Goal: Navigation & Orientation: Find specific page/section

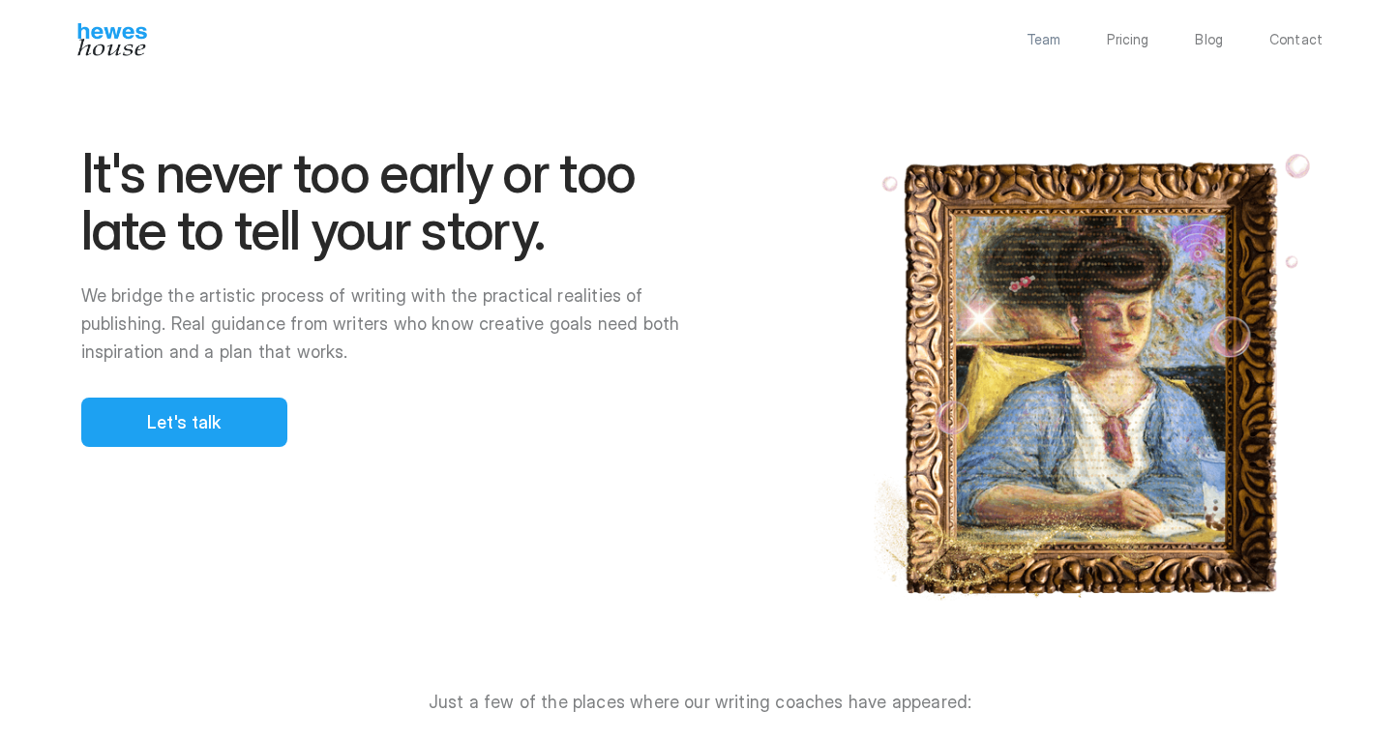
click at [1060, 39] on p "Team" at bounding box center [1043, 40] width 35 height 14
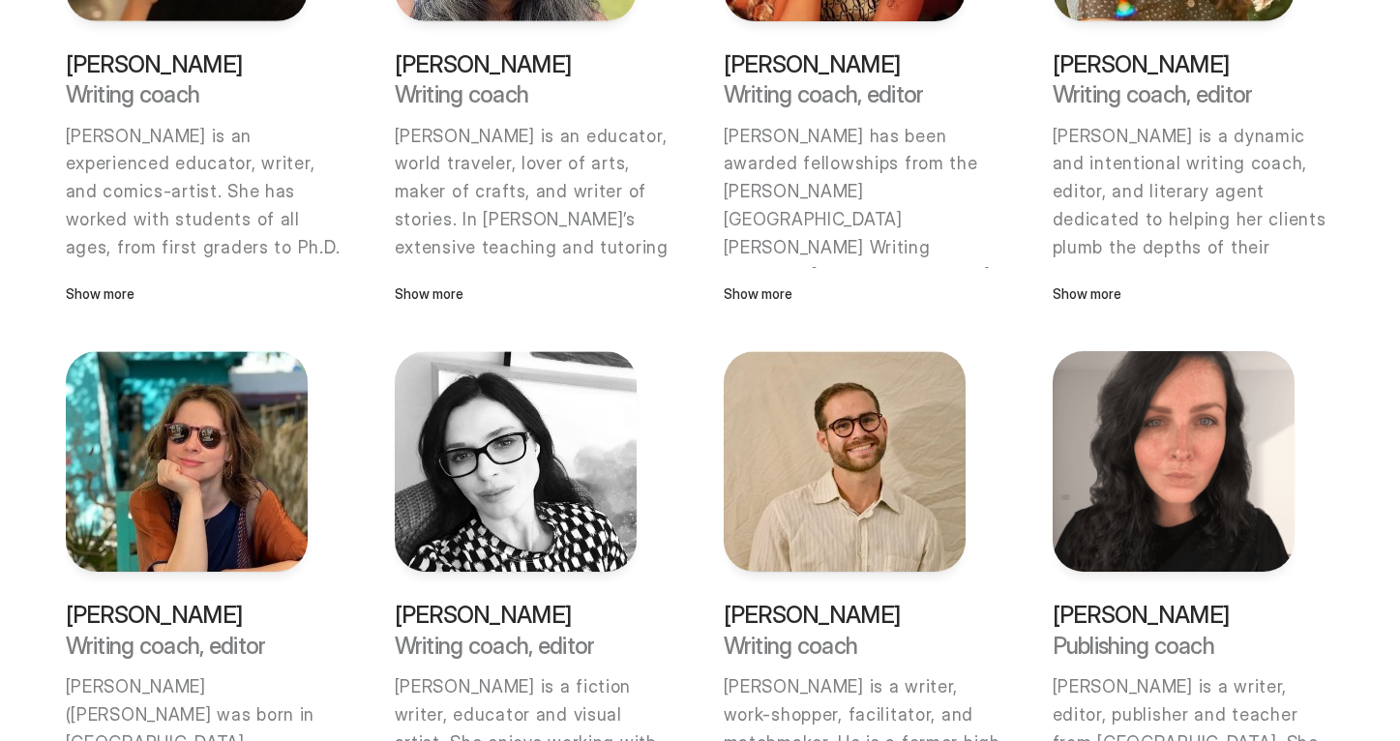
scroll to position [783, 0]
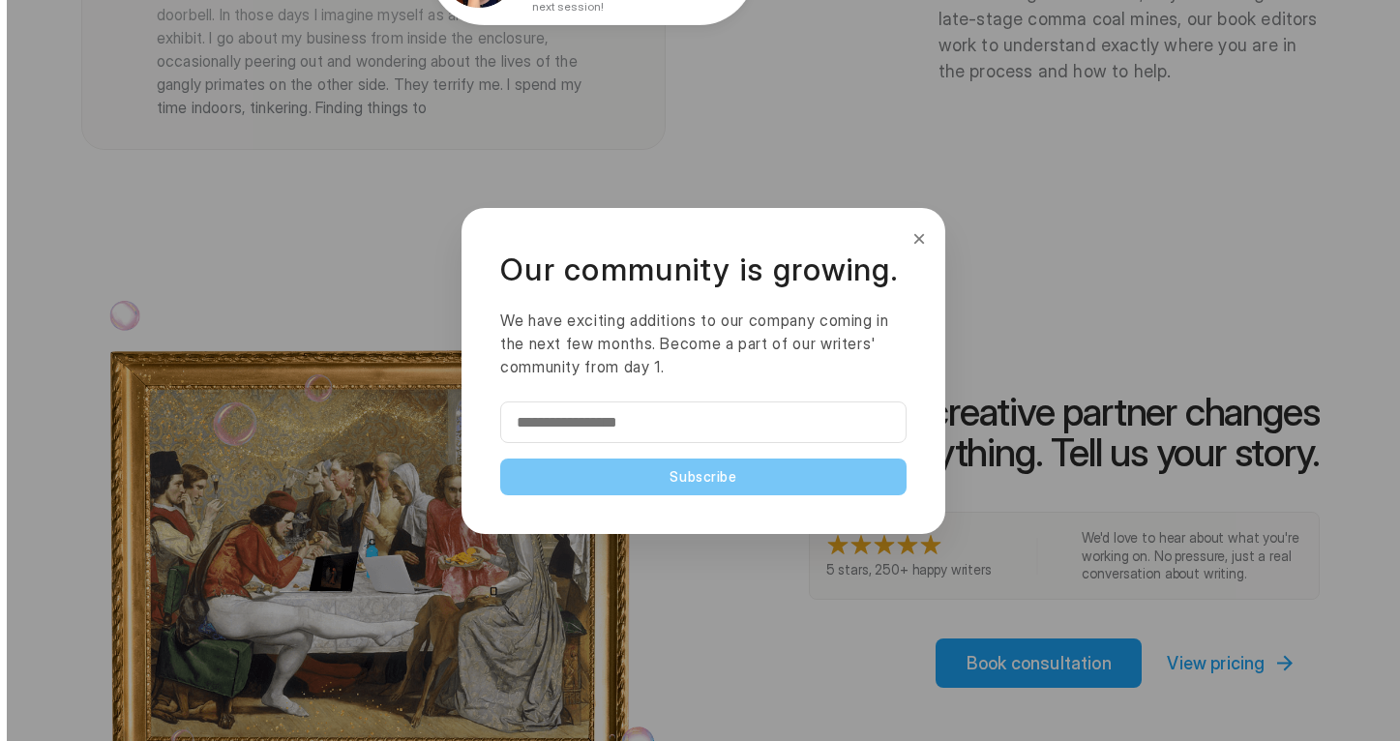
scroll to position [3740, 0]
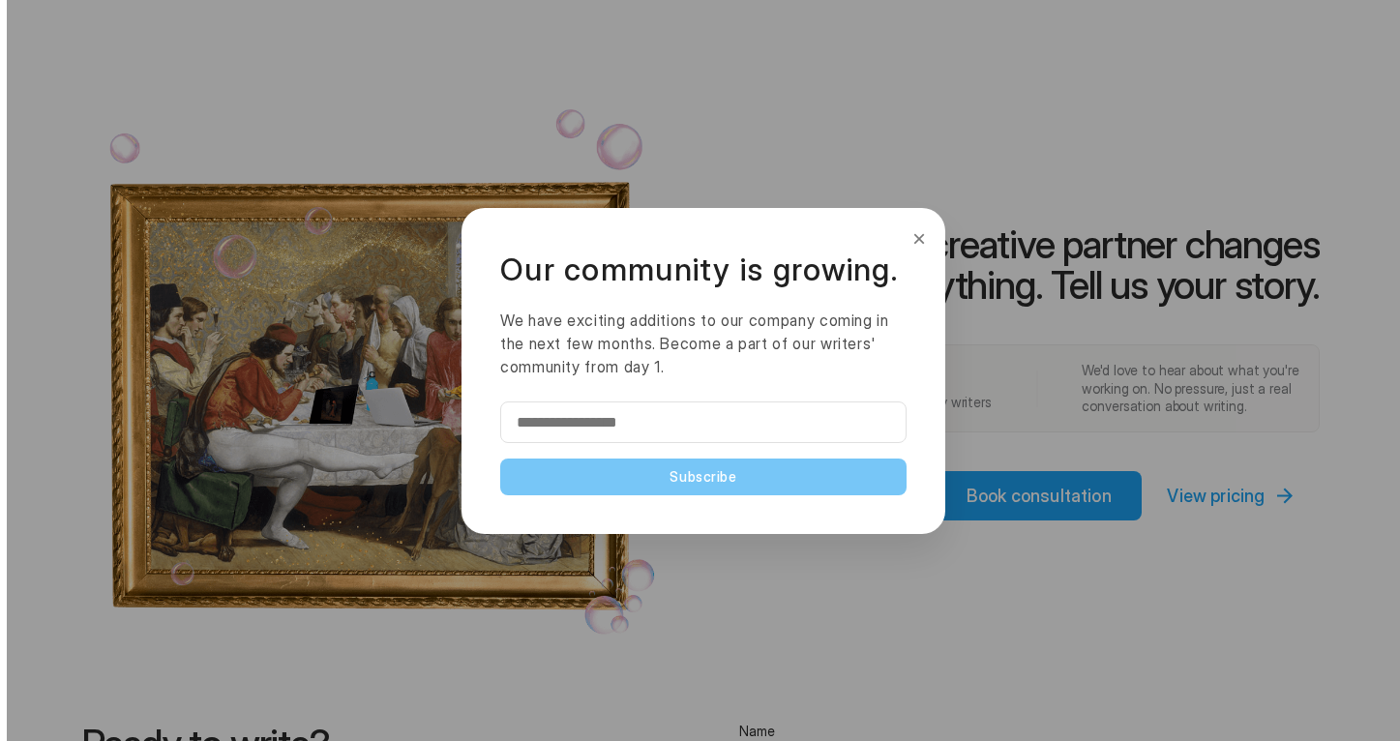
click at [924, 232] on button "×" at bounding box center [918, 238] width 21 height 31
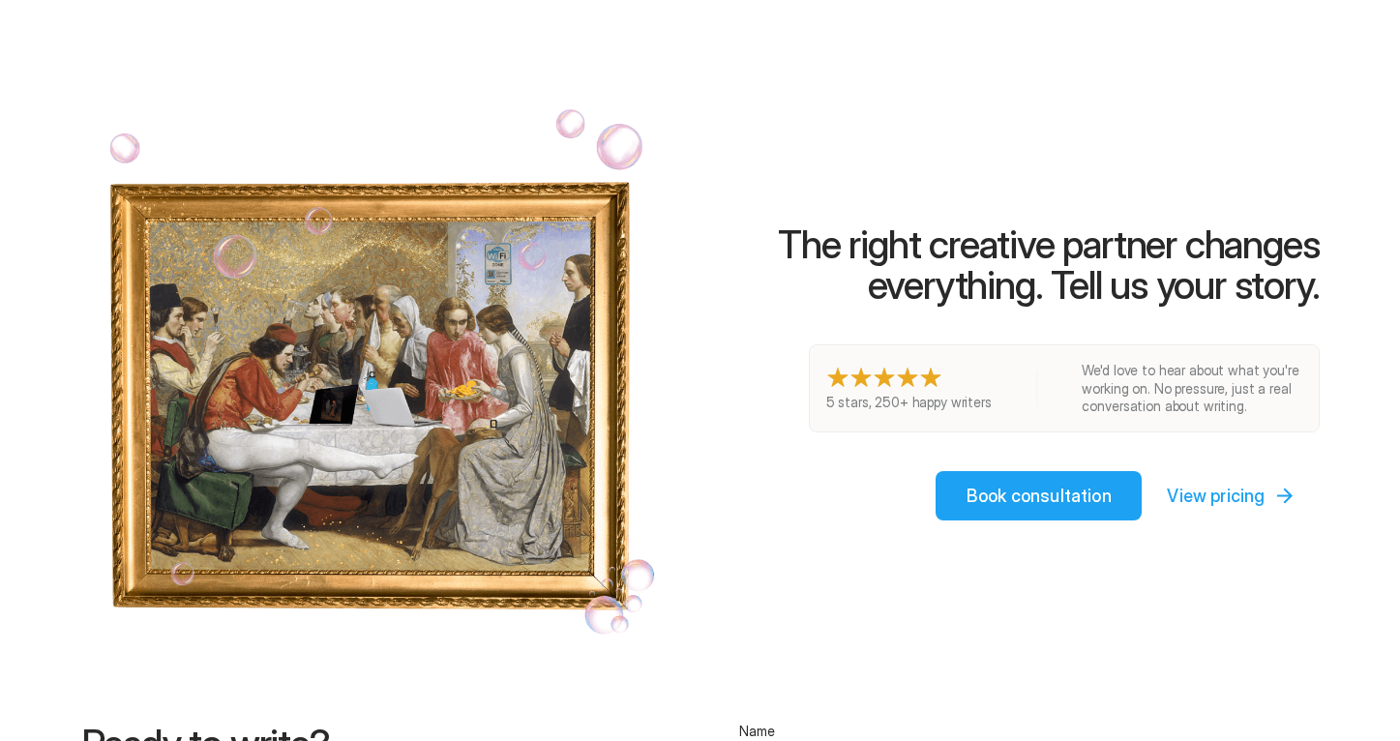
scroll to position [4298, 0]
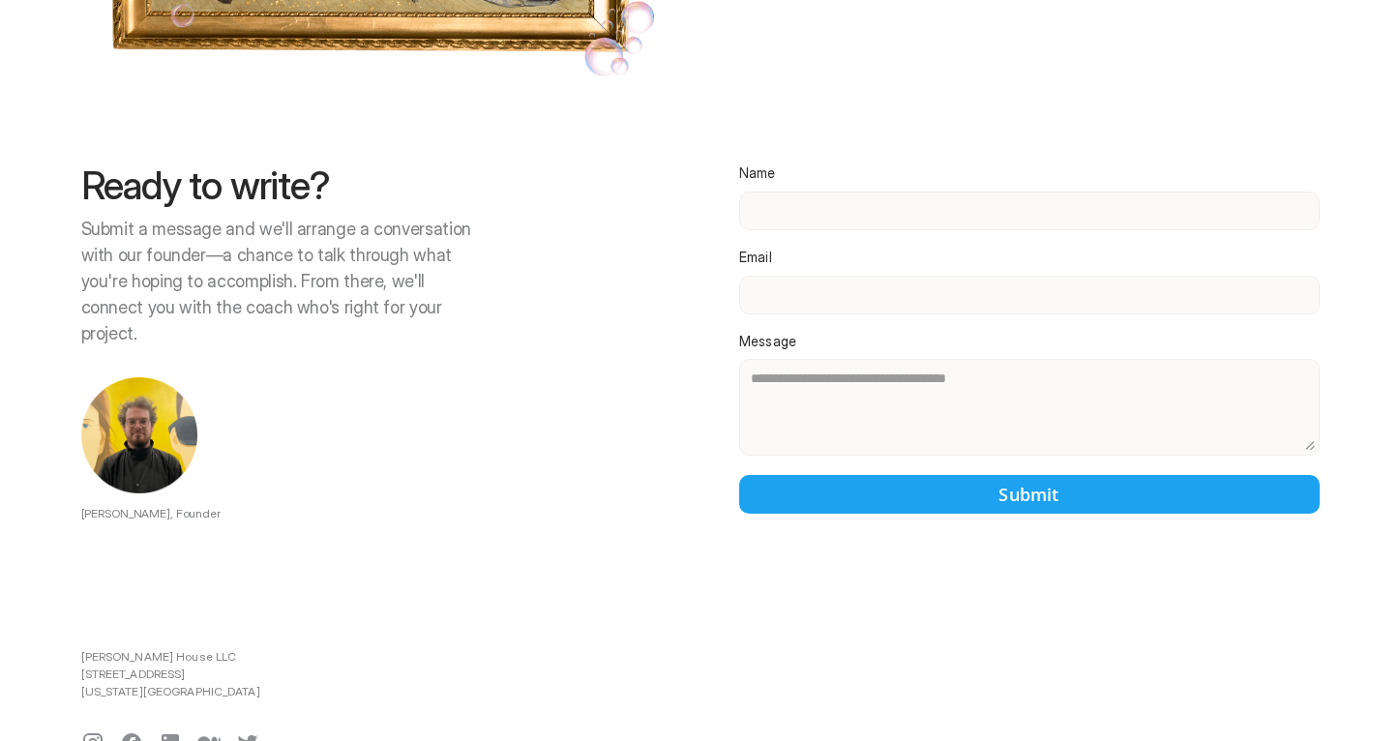
click at [135, 689] on div at bounding box center [703, 370] width 1393 height 741
click at [132, 691] on div at bounding box center [703, 370] width 1393 height 741
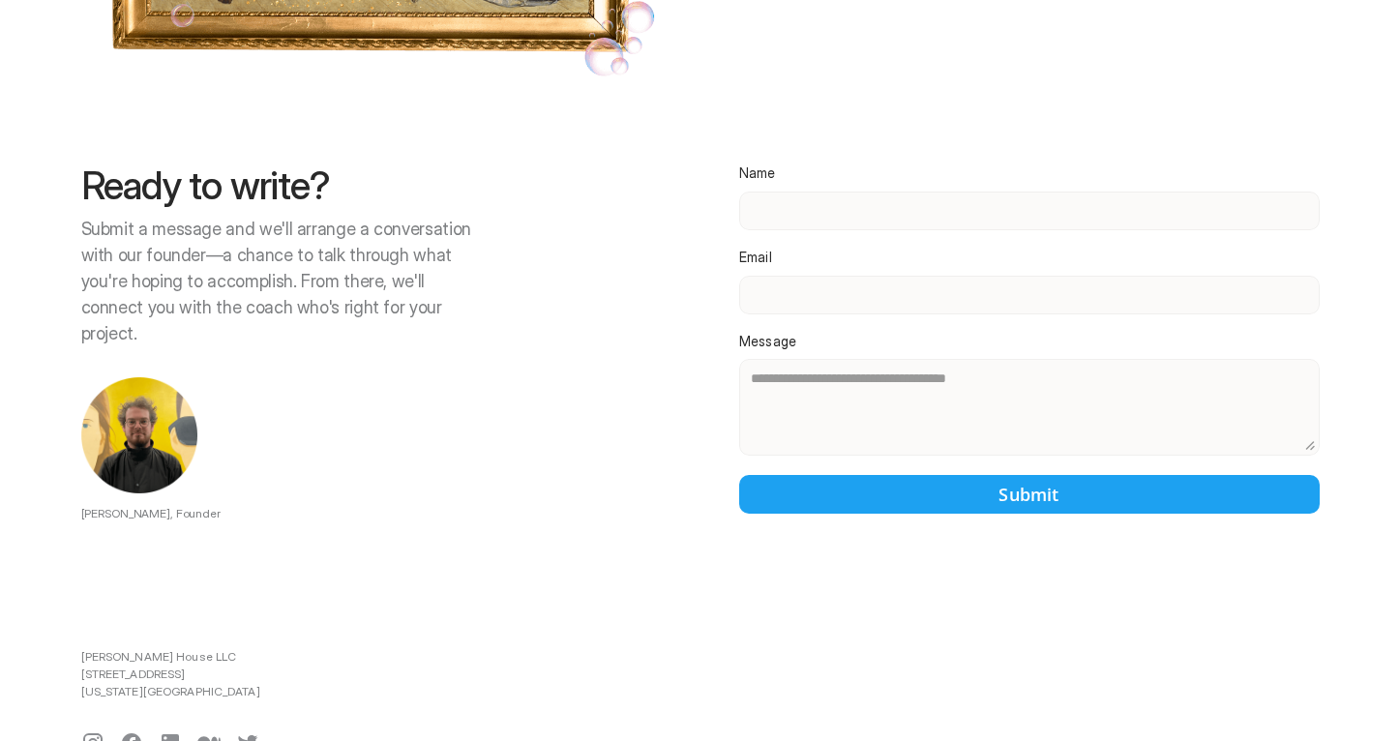
click at [132, 691] on div at bounding box center [703, 370] width 1393 height 741
click at [173, 692] on div at bounding box center [703, 370] width 1393 height 741
click at [207, 694] on div at bounding box center [703, 370] width 1393 height 741
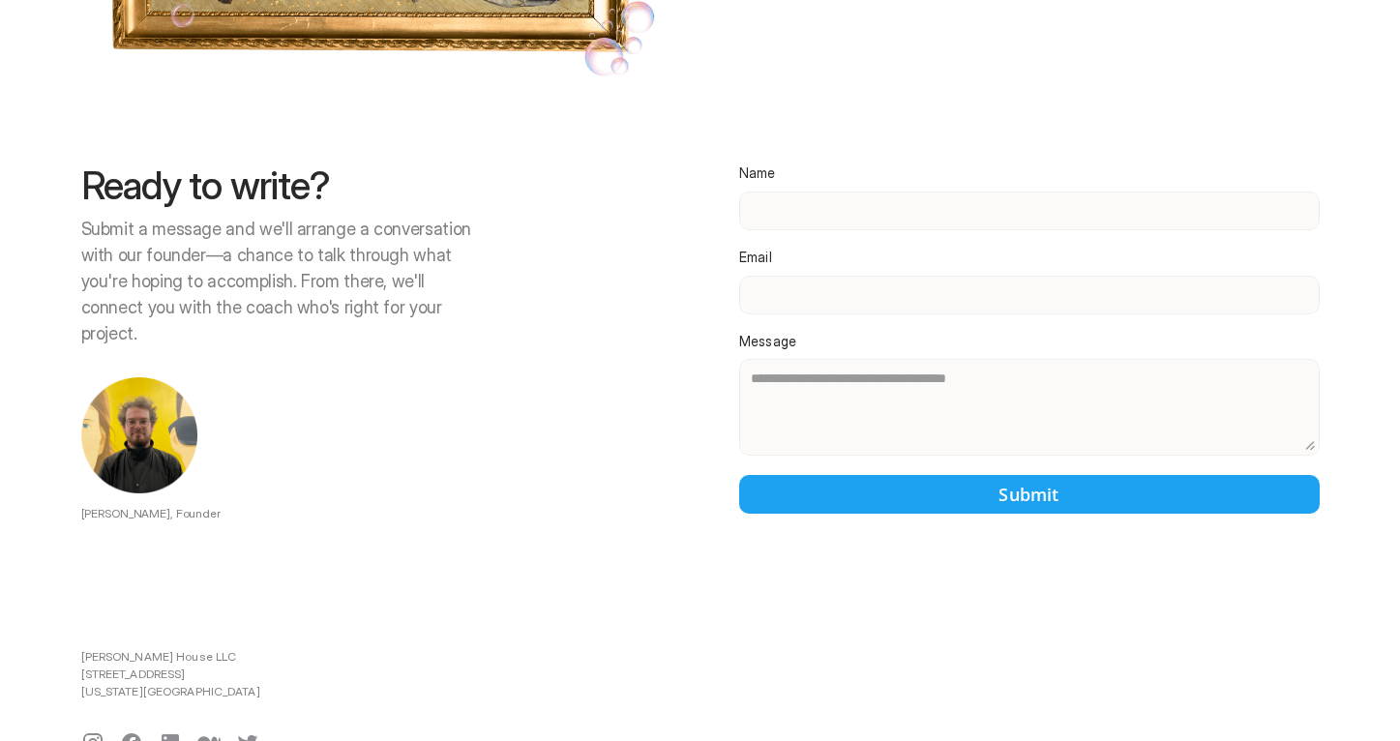
click at [248, 694] on div at bounding box center [703, 370] width 1393 height 741
